Goal: Task Accomplishment & Management: Use online tool/utility

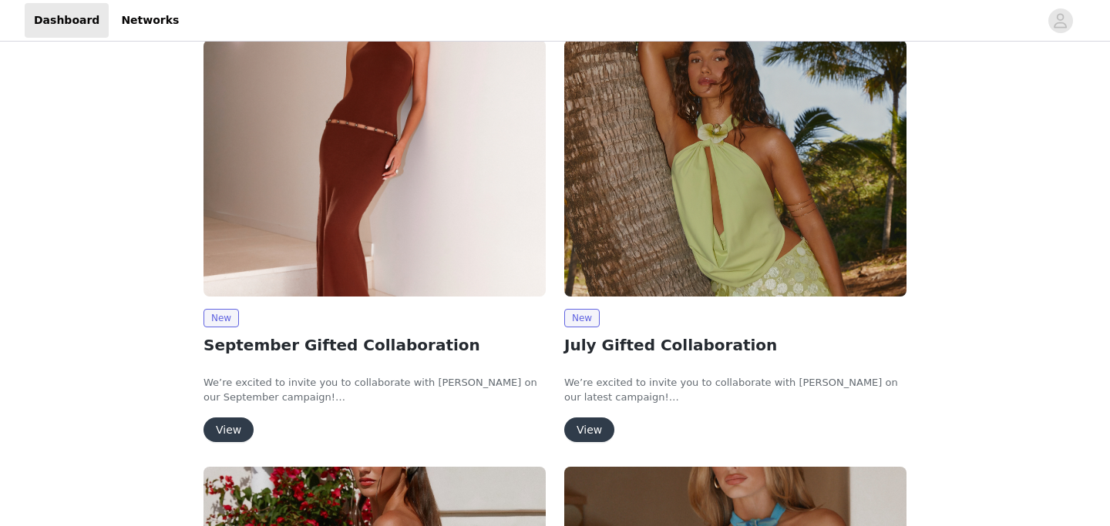
scroll to position [26, 0]
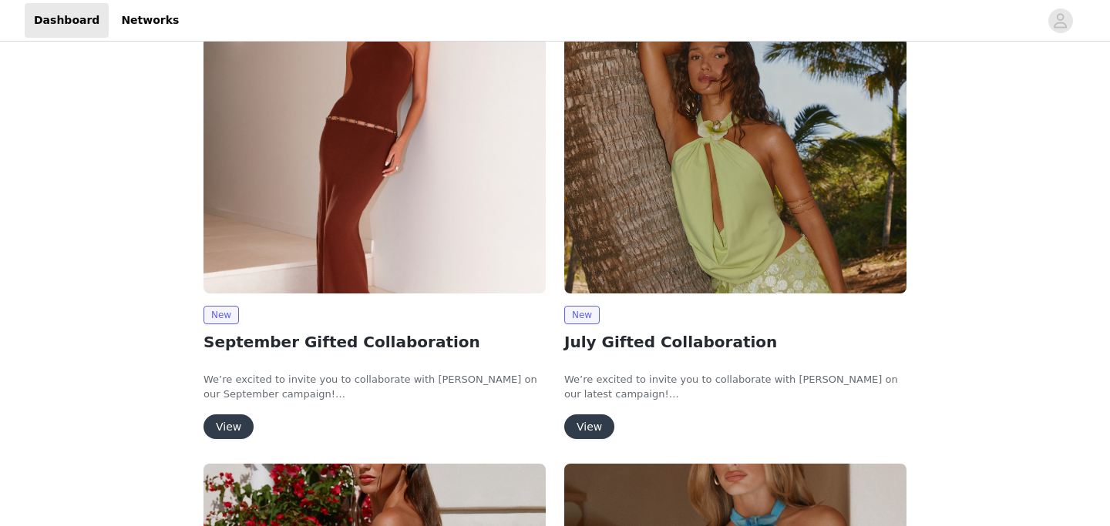
click at [232, 425] on button "View" at bounding box center [228, 427] width 50 height 25
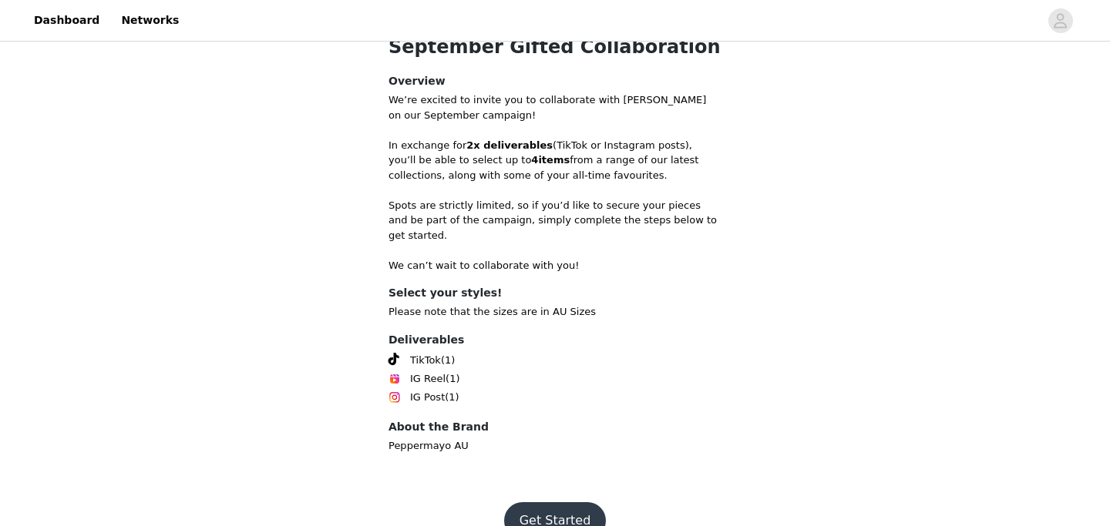
scroll to position [550, 0]
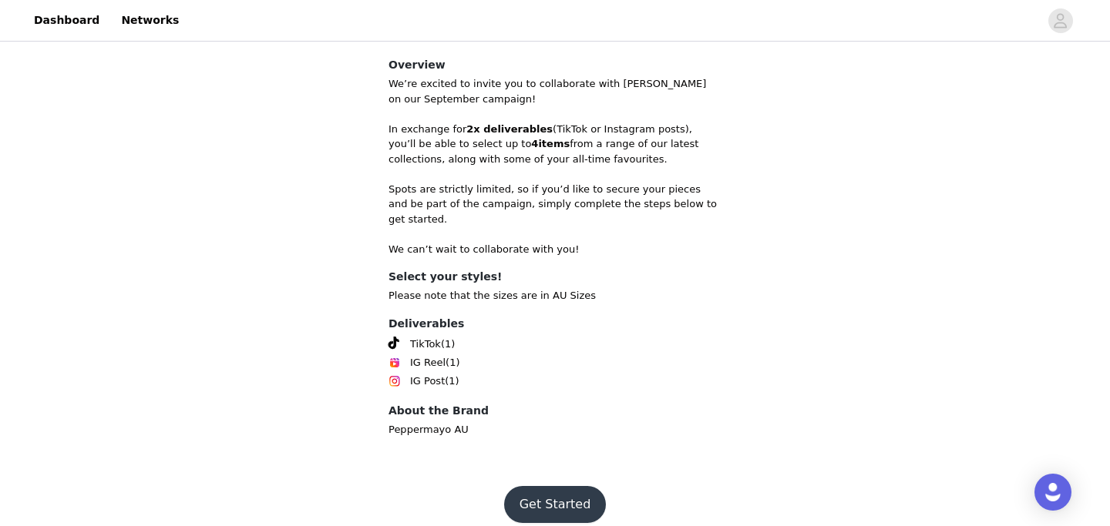
click at [529, 486] on button "Get Started" at bounding box center [555, 504] width 103 height 37
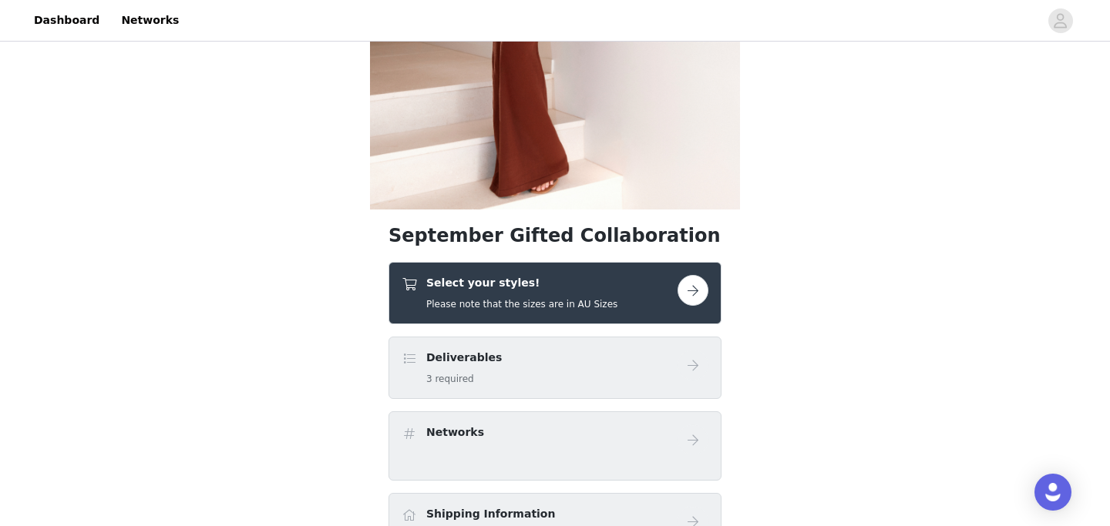
scroll to position [308, 0]
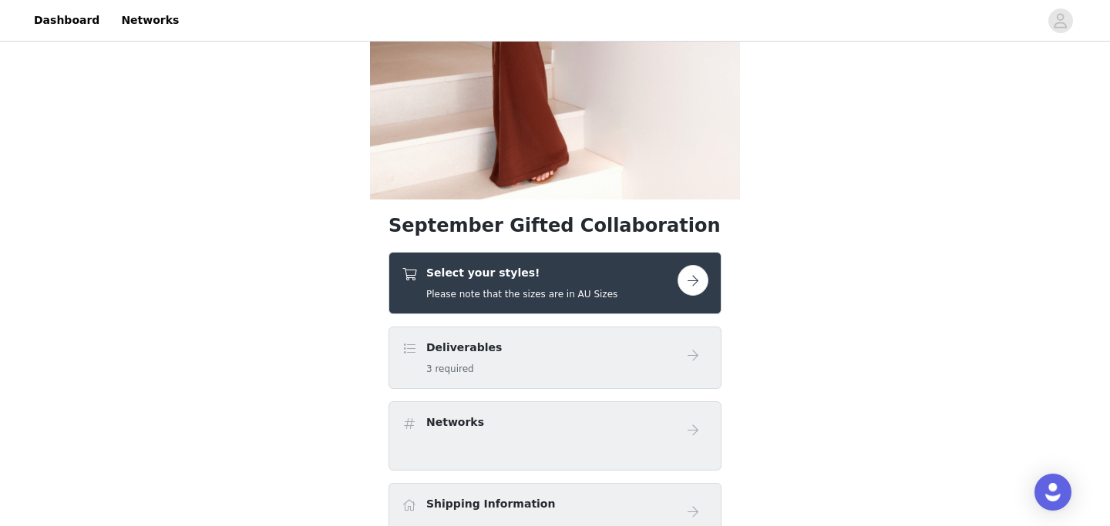
click at [501, 304] on div "Select your styles! Please note that the sizes are in AU Sizes" at bounding box center [554, 283] width 333 height 62
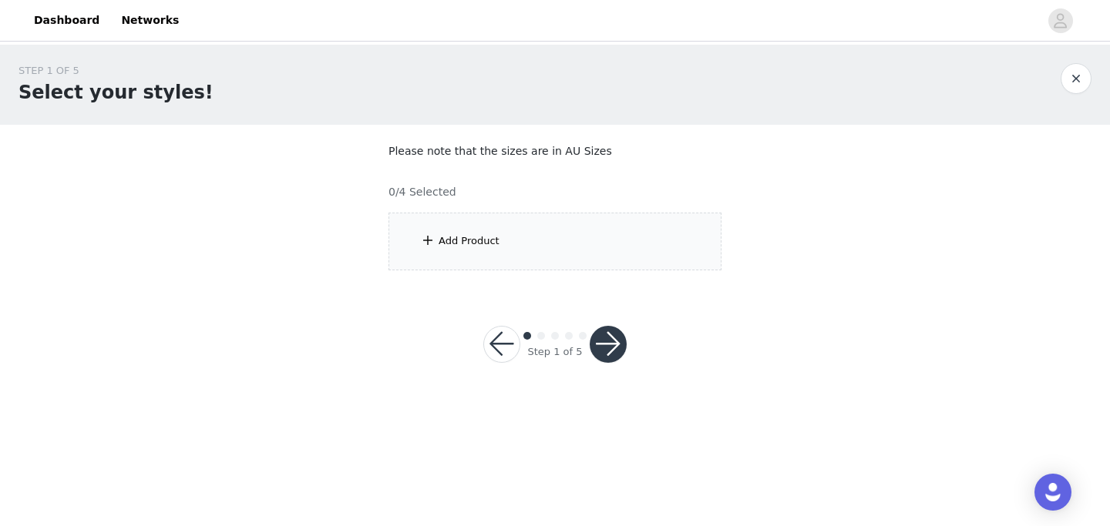
click at [506, 244] on div "Add Product" at bounding box center [554, 242] width 333 height 58
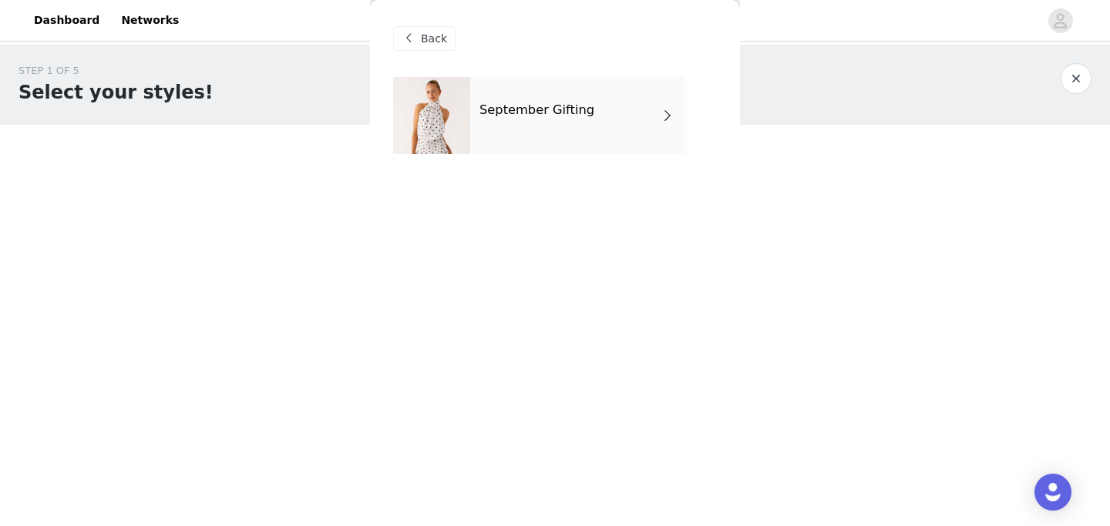
click at [491, 139] on div "September Gifting" at bounding box center [577, 115] width 214 height 77
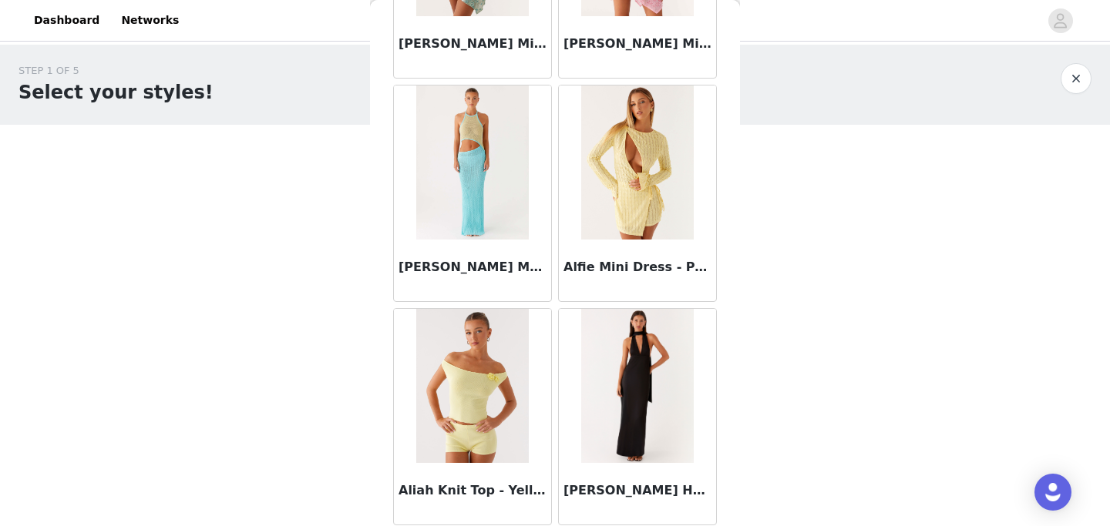
scroll to position [1832, 0]
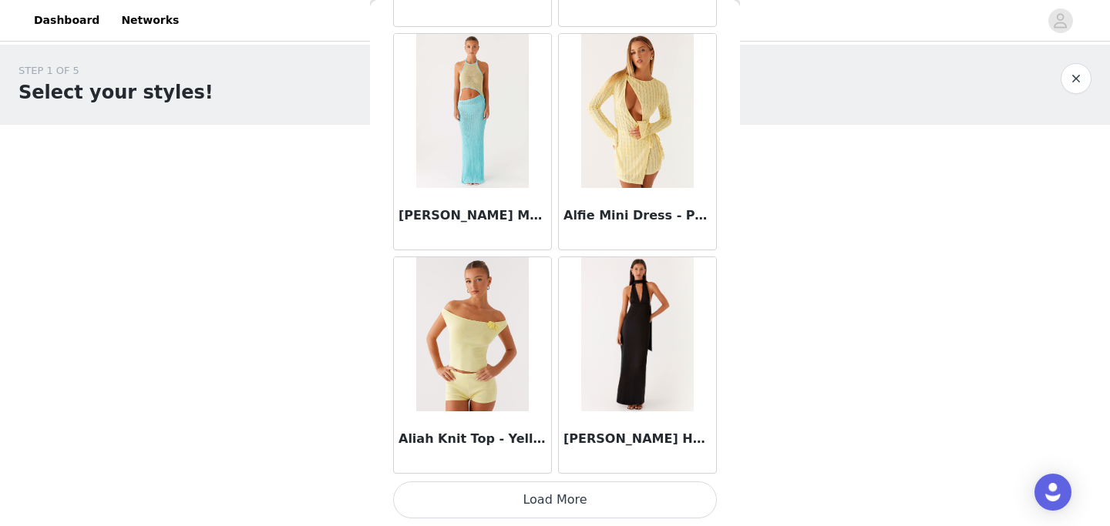
click at [506, 516] on button "Load More" at bounding box center [555, 500] width 324 height 37
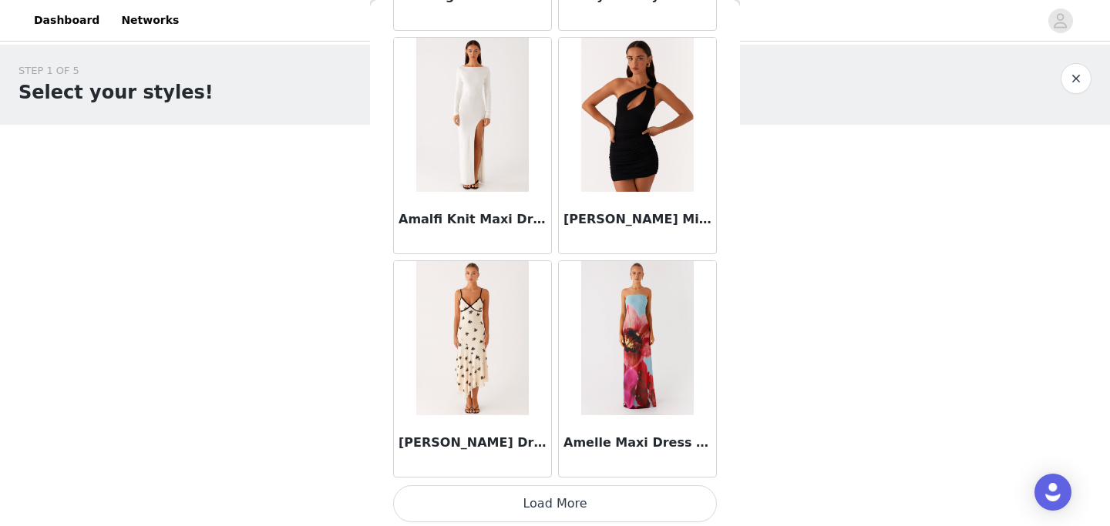
scroll to position [4067, 0]
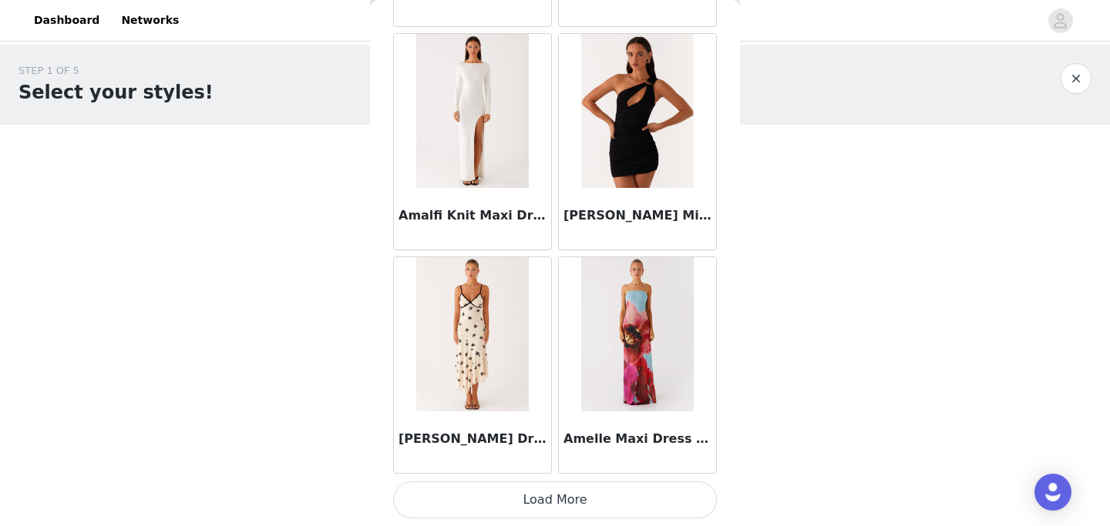
click at [537, 497] on button "Load More" at bounding box center [555, 500] width 324 height 37
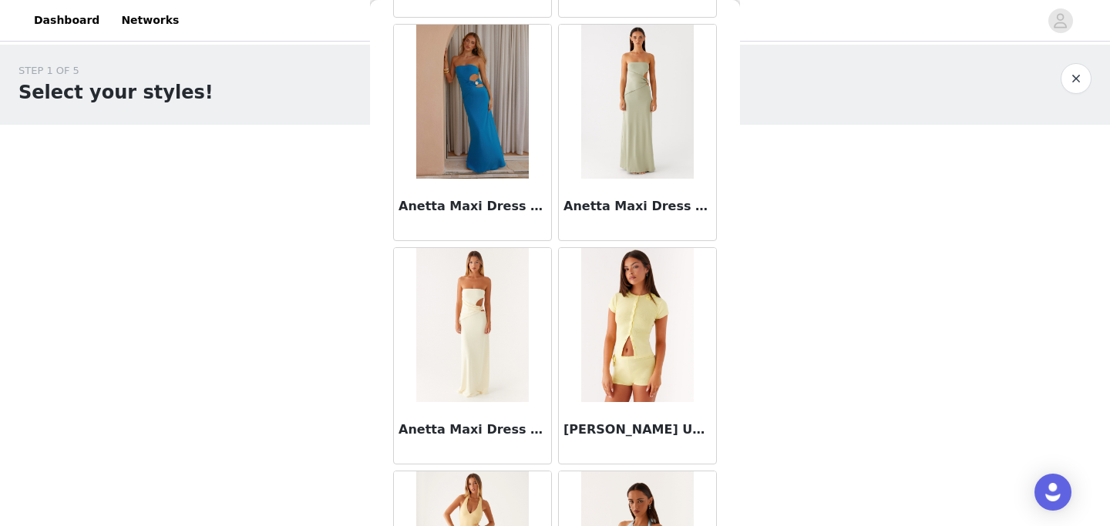
scroll to position [6303, 0]
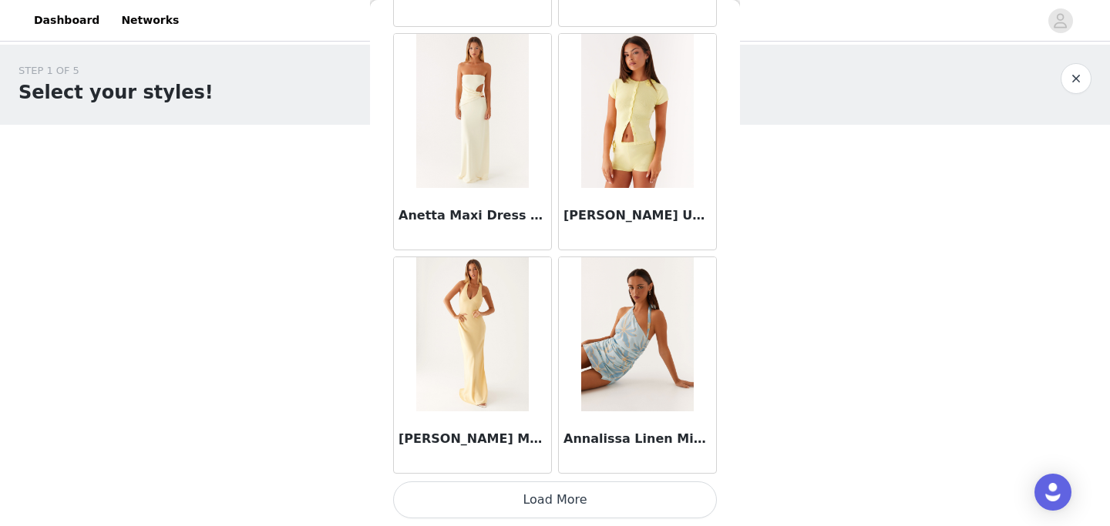
click at [543, 502] on button "Load More" at bounding box center [555, 500] width 324 height 37
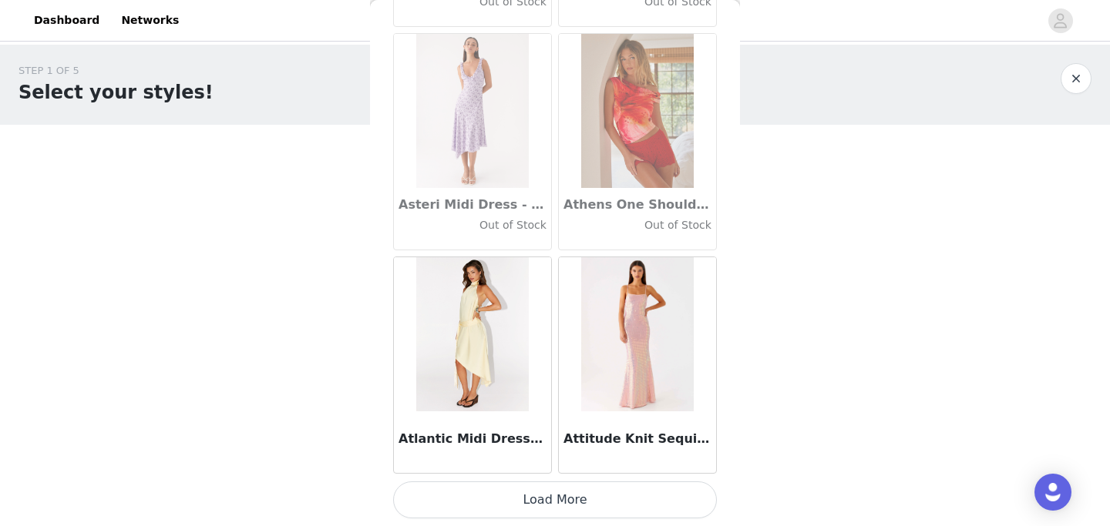
click at [553, 495] on button "Load More" at bounding box center [555, 500] width 324 height 37
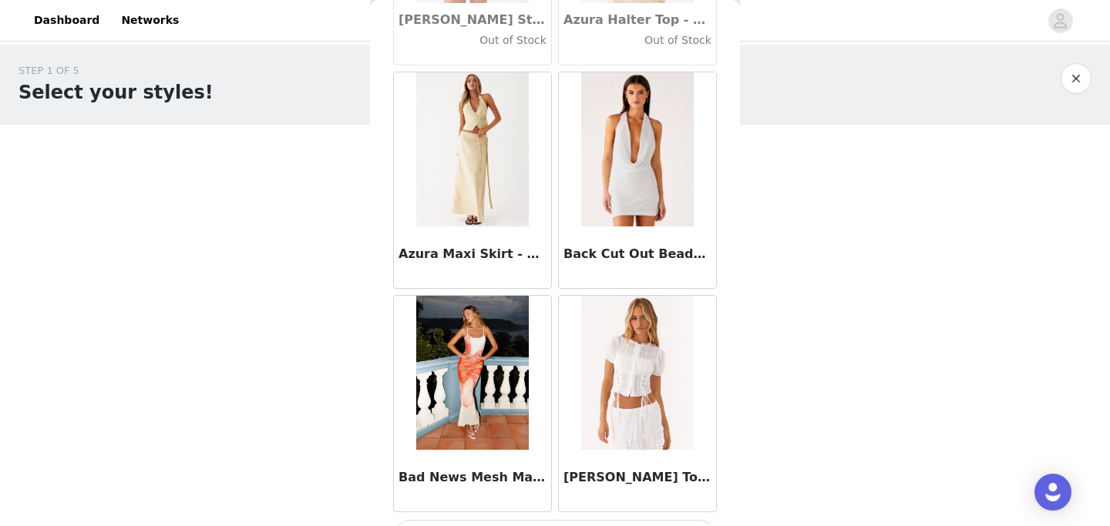
scroll to position [10773, 0]
